Goal: Find specific page/section: Find specific page/section

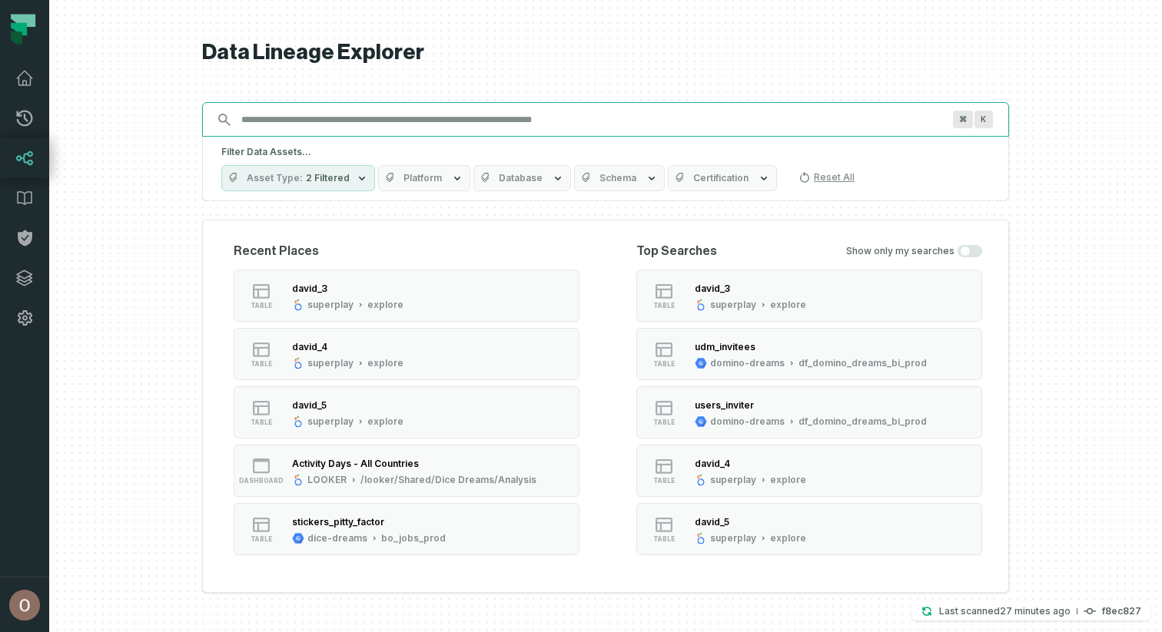
click at [543, 123] on input "Discovery Provider cmdk menu" at bounding box center [591, 120] width 719 height 25
paste input "**********"
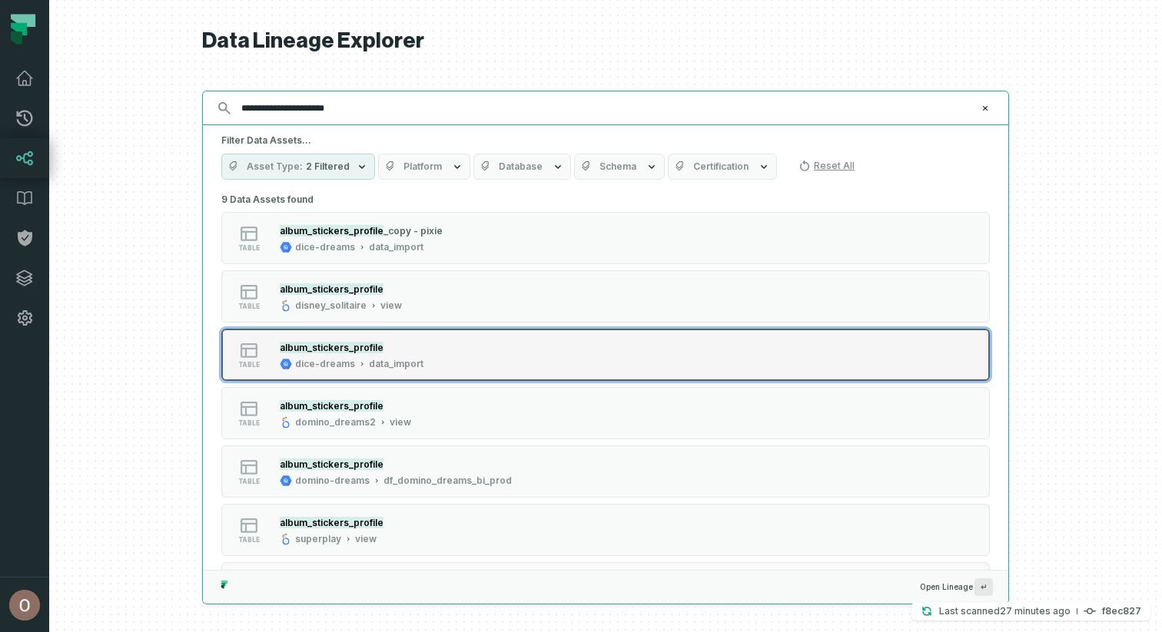
type input "**********"
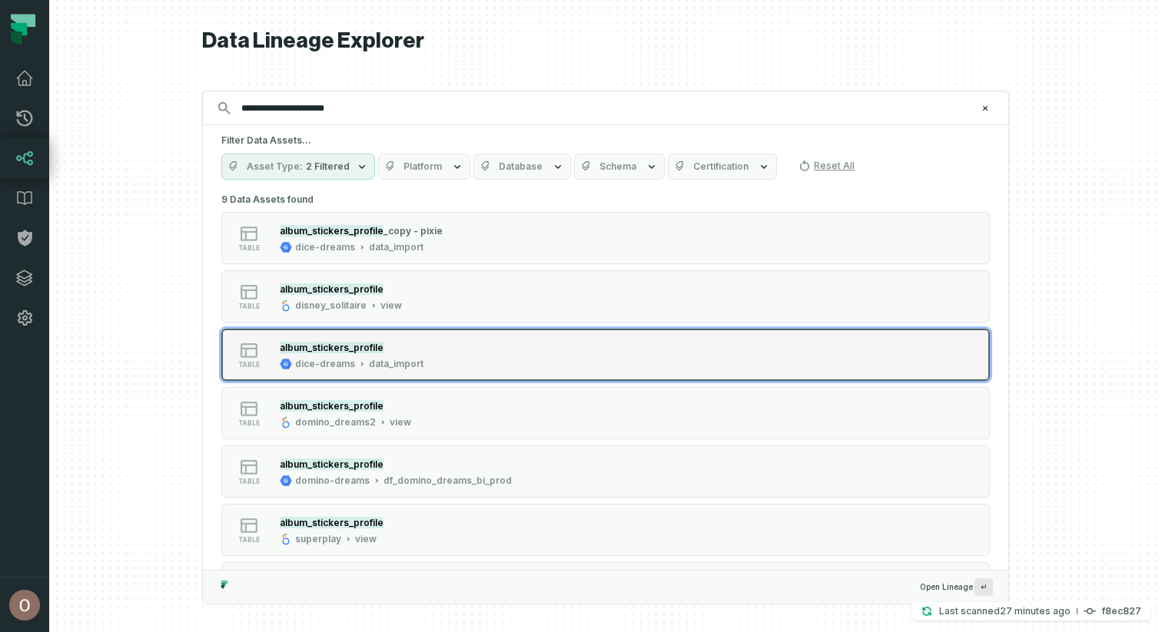
click at [539, 356] on div "table album_stickers_profile dice-dreams data_import" at bounding box center [416, 355] width 384 height 31
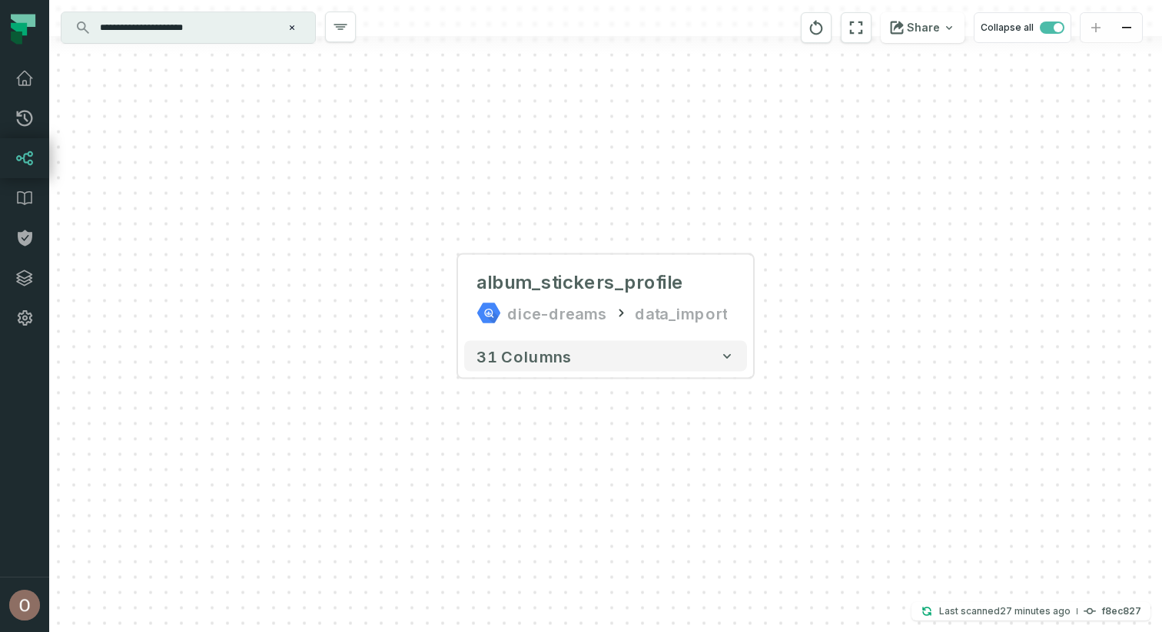
click at [754, 300] on div "album_stickers_profile dice-dreams data_import + 31 columns" at bounding box center [605, 316] width 1112 height 632
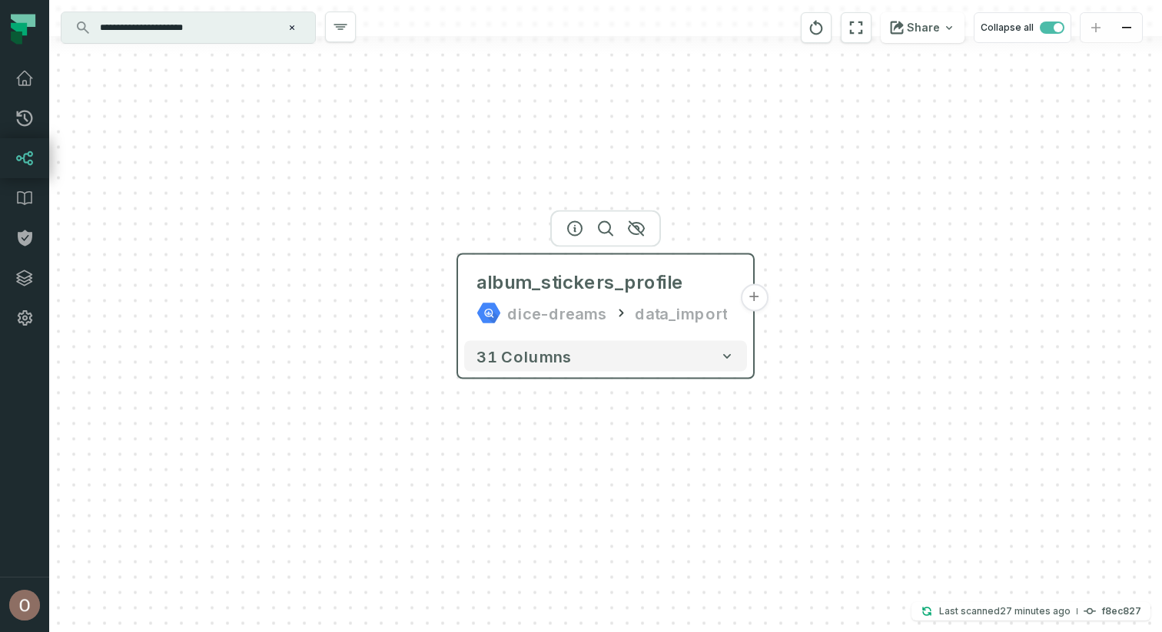
click at [749, 302] on button "+" at bounding box center [754, 298] width 28 height 28
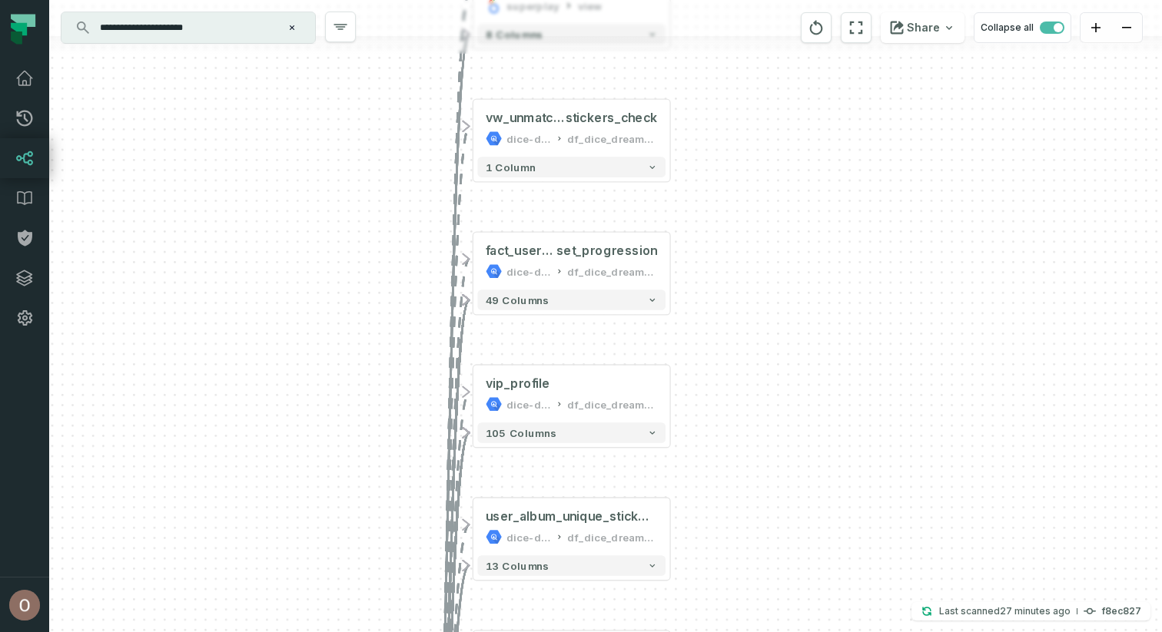
drag, startPoint x: 736, startPoint y: 132, endPoint x: 728, endPoint y: 288, distance: 156.2
click at [728, 288] on div "+ derived_table_users_foo_se t_exclud_supers superplay view + 8 columns + vw_un…" at bounding box center [605, 316] width 1112 height 632
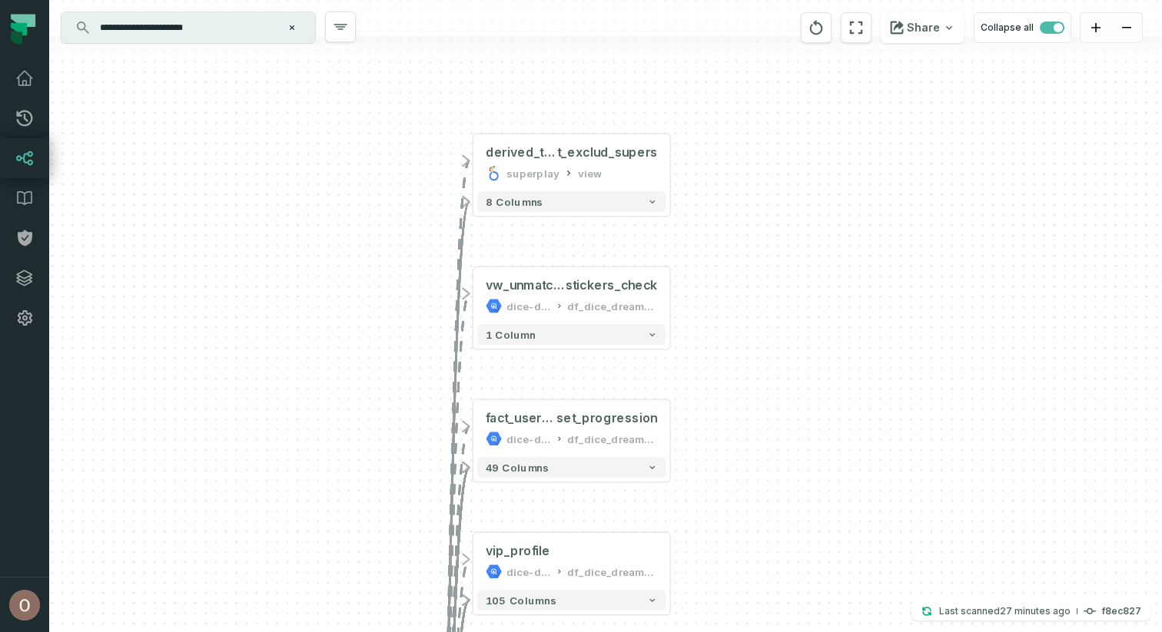
drag, startPoint x: 750, startPoint y: 164, endPoint x: 750, endPoint y: 327, distance: 162.1
click at [750, 327] on div "+ derived_table_users_foo_se t_exclud_supers superplay view + 8 columns + vw_un…" at bounding box center [605, 316] width 1112 height 632
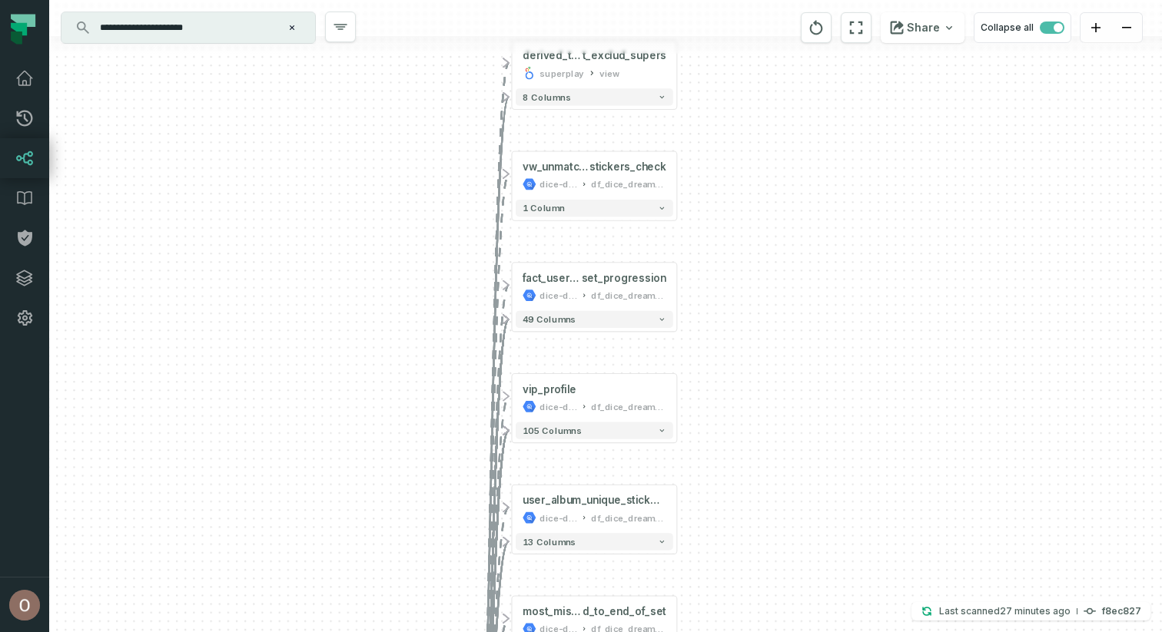
drag, startPoint x: 698, startPoint y: 389, endPoint x: 702, endPoint y: 270, distance: 119.1
click at [702, 270] on div "+ derived_table_users_foo_se t_exclud_supers superplay view + 8 columns + vw_un…" at bounding box center [605, 316] width 1112 height 632
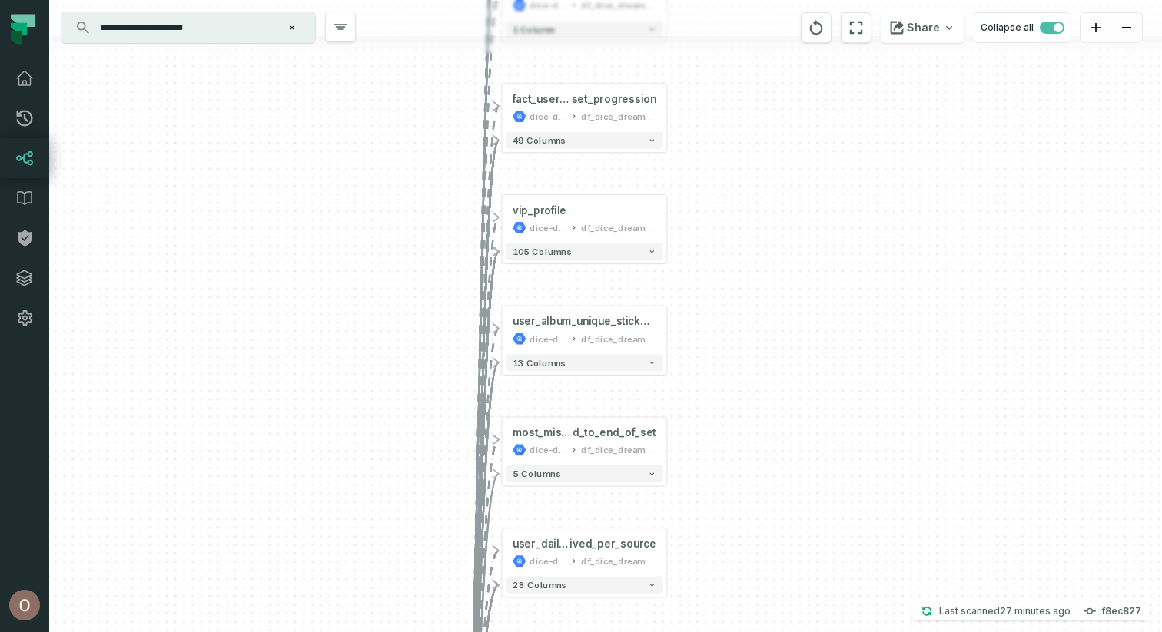
drag, startPoint x: 718, startPoint y: 384, endPoint x: 707, endPoint y: 202, distance: 182.4
click at [707, 202] on div "+ derived_table_users_foo_se t_exclud_supers superplay view + 8 columns + vw_un…" at bounding box center [605, 316] width 1112 height 632
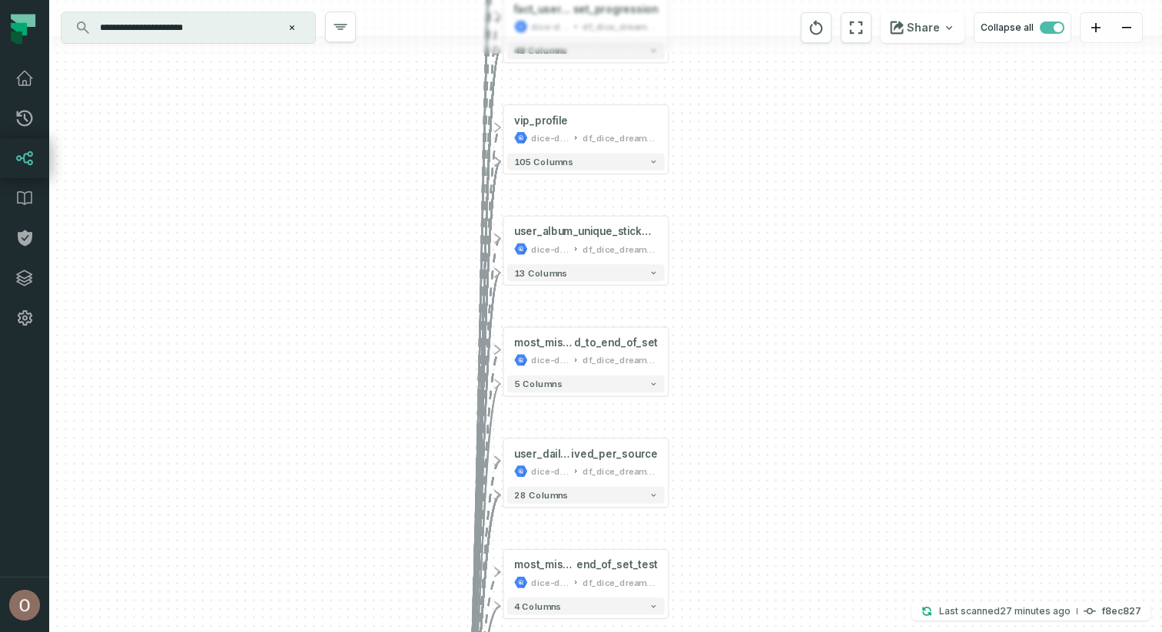
drag, startPoint x: 711, startPoint y: 350, endPoint x: 715, endPoint y: 227, distance: 123.0
click at [715, 226] on div "+ derived_table_users_foo_se t_exclud_supers superplay view + 8 columns + vw_un…" at bounding box center [605, 316] width 1112 height 632
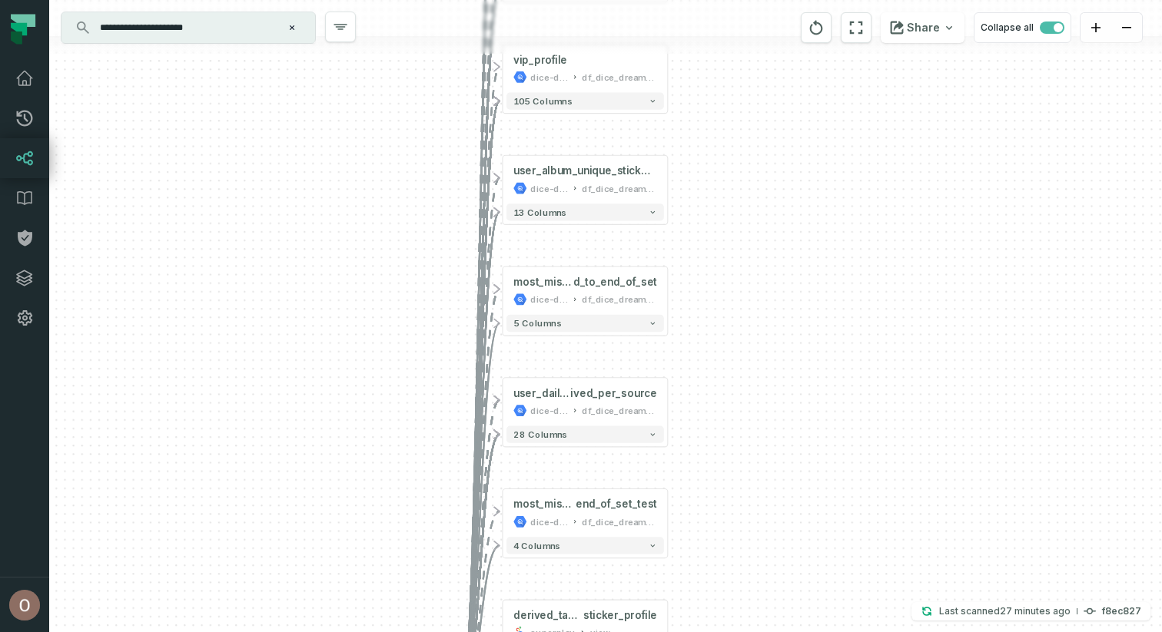
drag, startPoint x: 724, startPoint y: 298, endPoint x: 721, endPoint y: 274, distance: 24.0
click at [721, 274] on div "+ derived_table_users_foo_se t_exclud_supers superplay view + 8 columns + vw_un…" at bounding box center [605, 316] width 1112 height 632
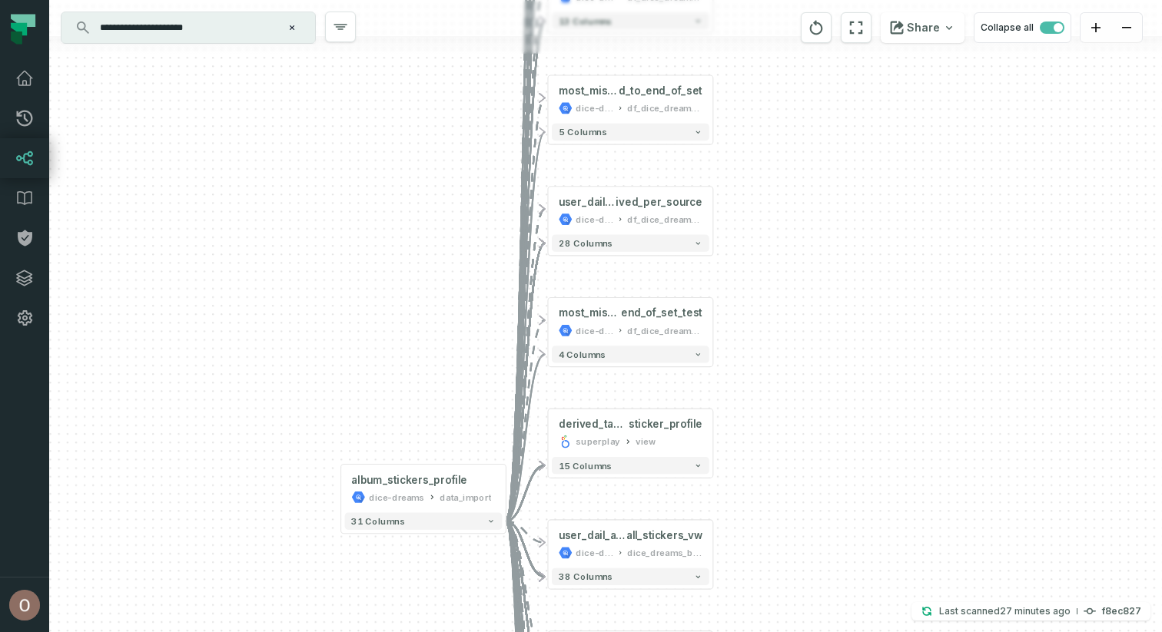
drag, startPoint x: 360, startPoint y: 311, endPoint x: 413, endPoint y: 74, distance: 243.2
click at [413, 74] on div "+ derived_table_users_foo_se t_exclud_supers superplay view + 8 columns + vw_un…" at bounding box center [605, 316] width 1112 height 632
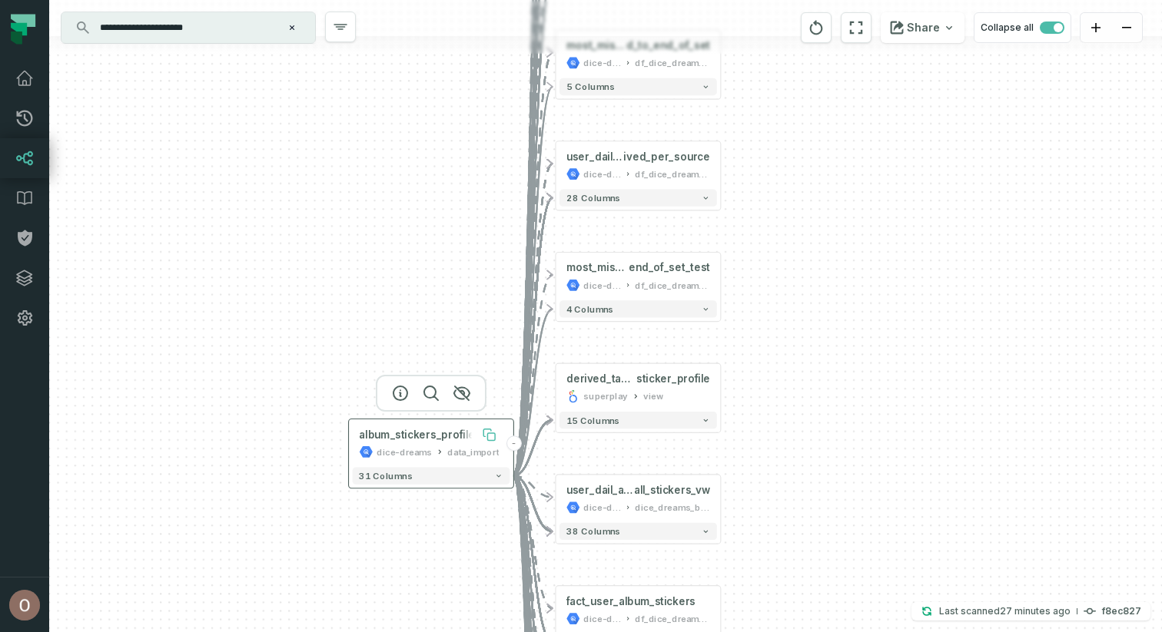
click at [489, 434] on icon at bounding box center [491, 437] width 8 height 8
